Goal: Information Seeking & Learning: Understand process/instructions

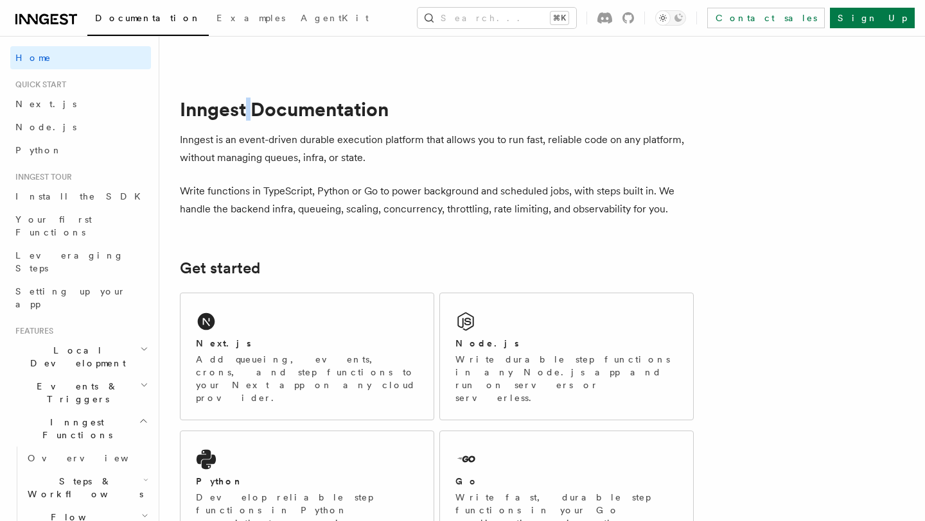
click at [251, 98] on h1 "Inngest Documentation" at bounding box center [437, 109] width 514 height 23
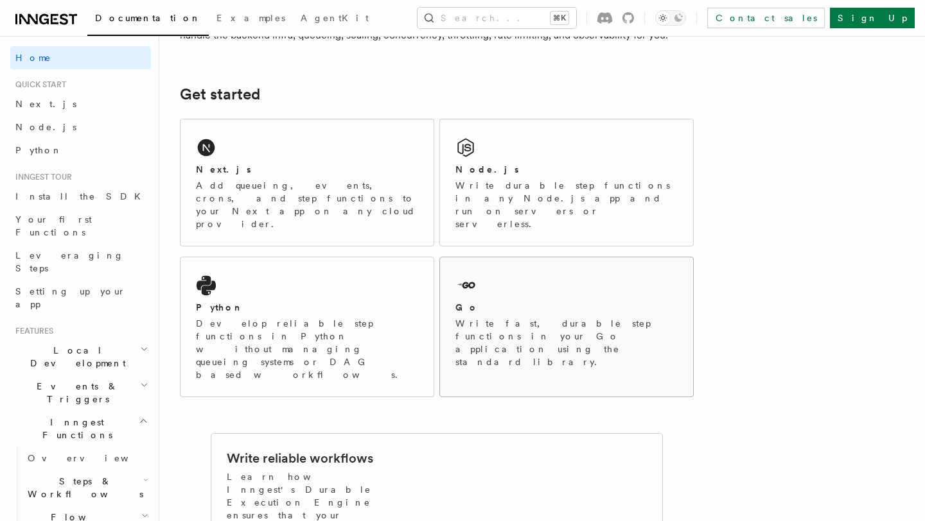
scroll to position [182, 0]
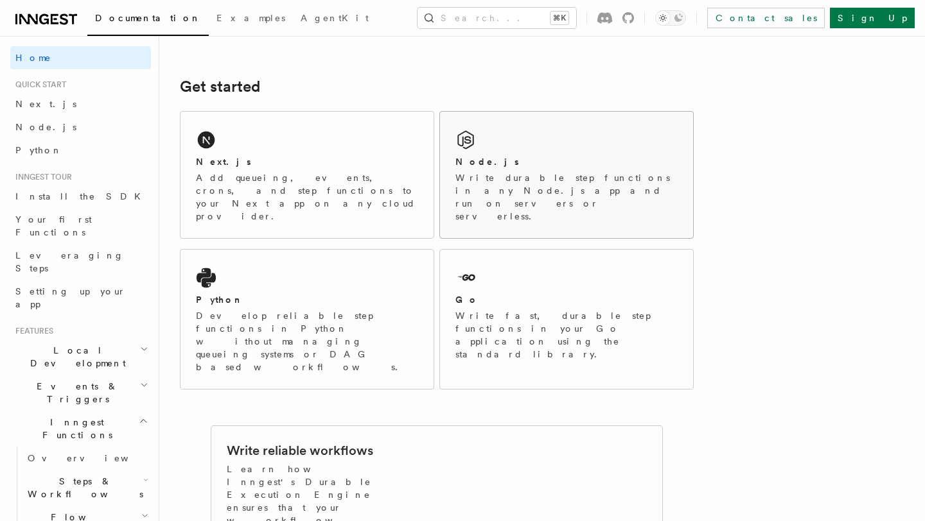
click at [545, 171] on p "Write durable step functions in any Node.js app and run on servers or serverles…" at bounding box center [566, 196] width 222 height 51
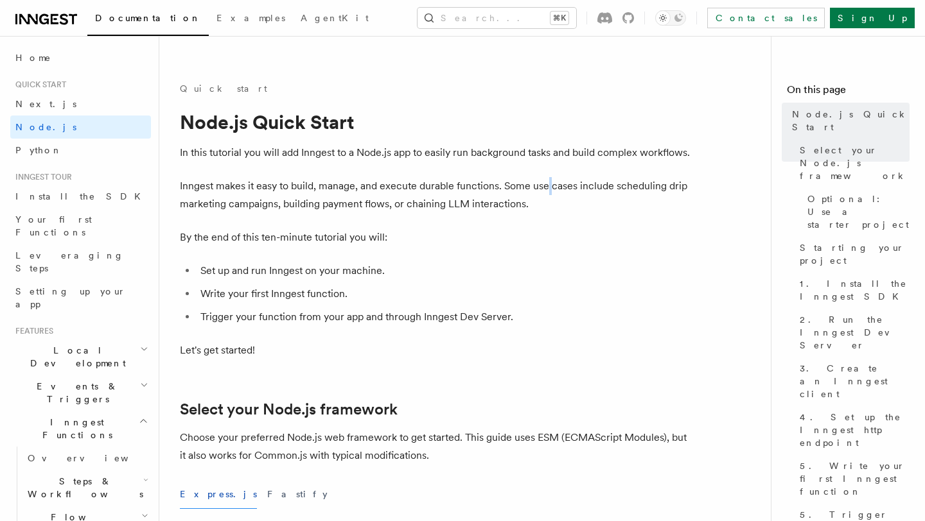
click at [551, 177] on p "Inngest makes it easy to build, manage, and execute durable functions. Some use…" at bounding box center [437, 195] width 514 height 36
click at [574, 177] on p "Inngest makes it easy to build, manage, and execute durable functions. Some use…" at bounding box center [437, 195] width 514 height 36
click at [611, 177] on p "Inngest makes it easy to build, manage, and execute durable functions. Some use…" at bounding box center [437, 195] width 514 height 36
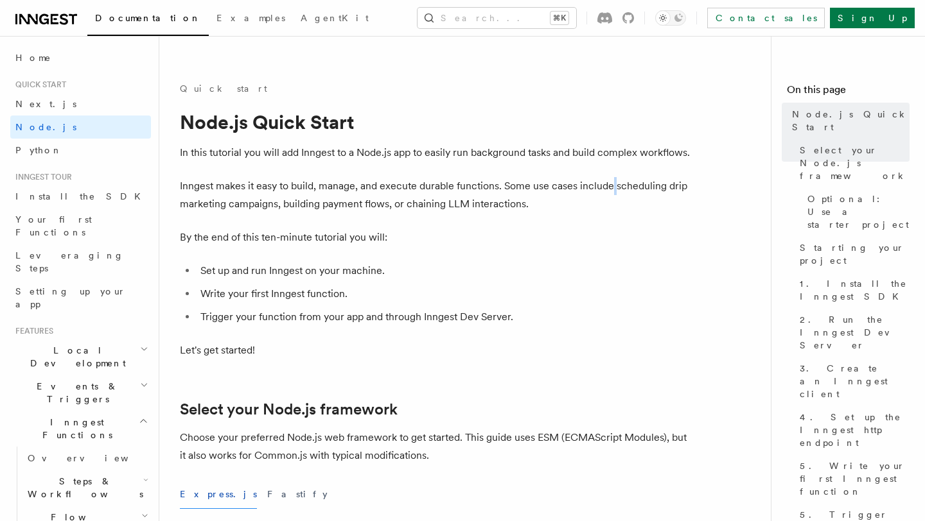
click at [306, 110] on h1 "Node.js Quick Start" at bounding box center [437, 121] width 514 height 23
click at [251, 110] on h1 "Node.js Quick Start" at bounding box center [437, 121] width 514 height 23
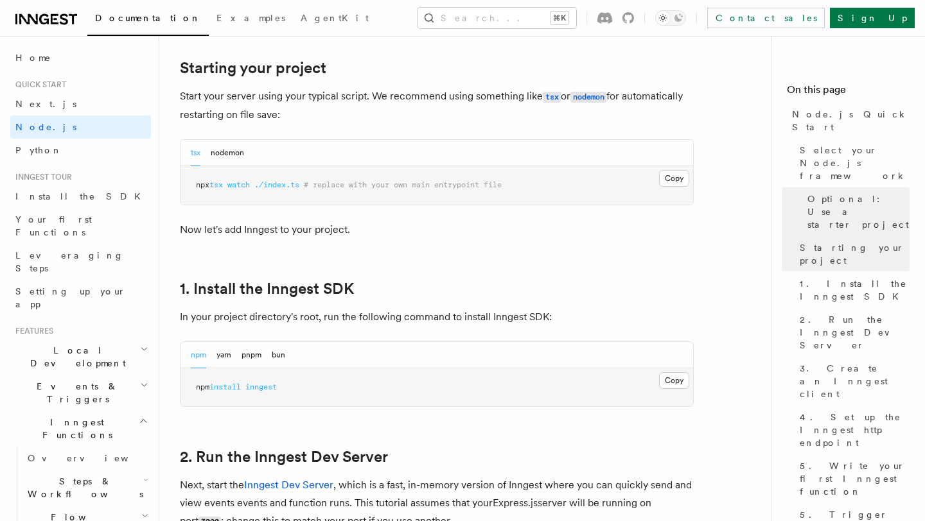
scroll to position [633, 0]
